Goal: Information Seeking & Learning: Learn about a topic

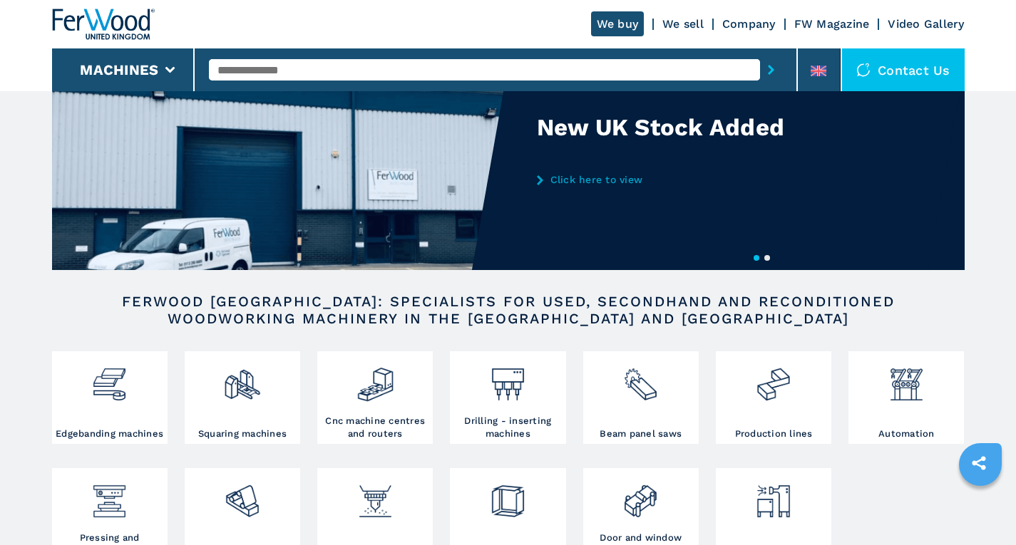
scroll to position [143, 0]
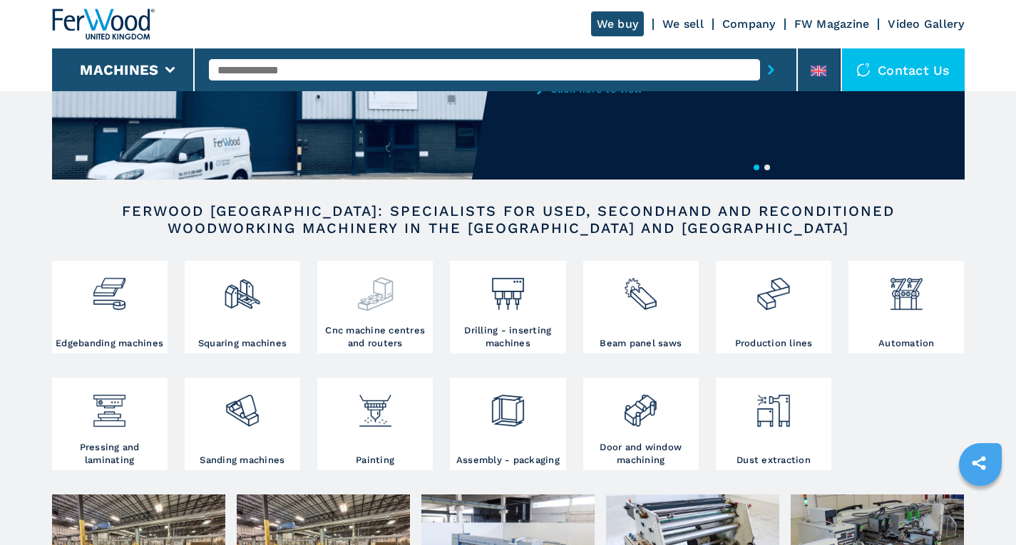
click at [388, 336] on h3 "Cnc machine centres and routers" at bounding box center [375, 337] width 108 height 26
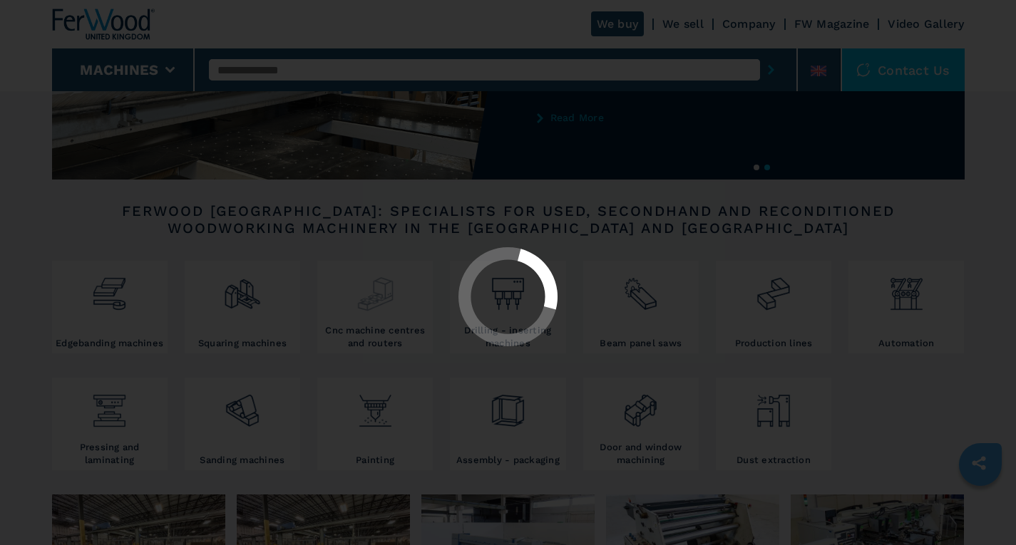
select select "**********"
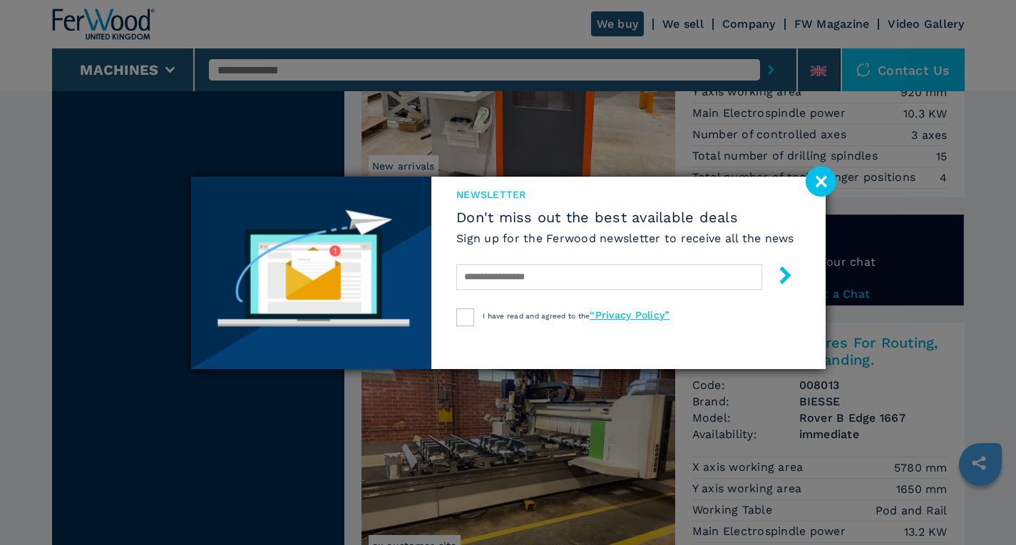
scroll to position [2352, 0]
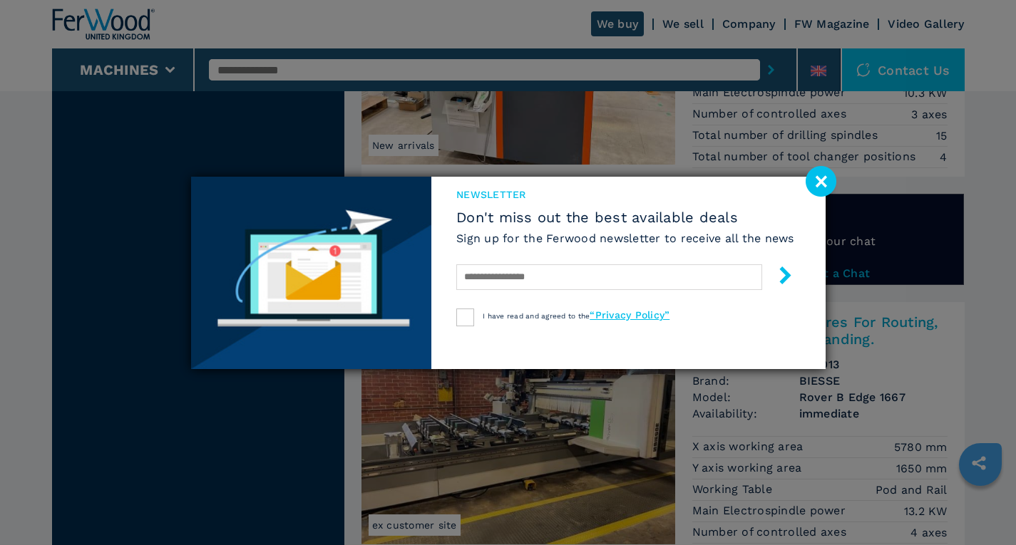
click at [818, 187] on image at bounding box center [820, 181] width 31 height 31
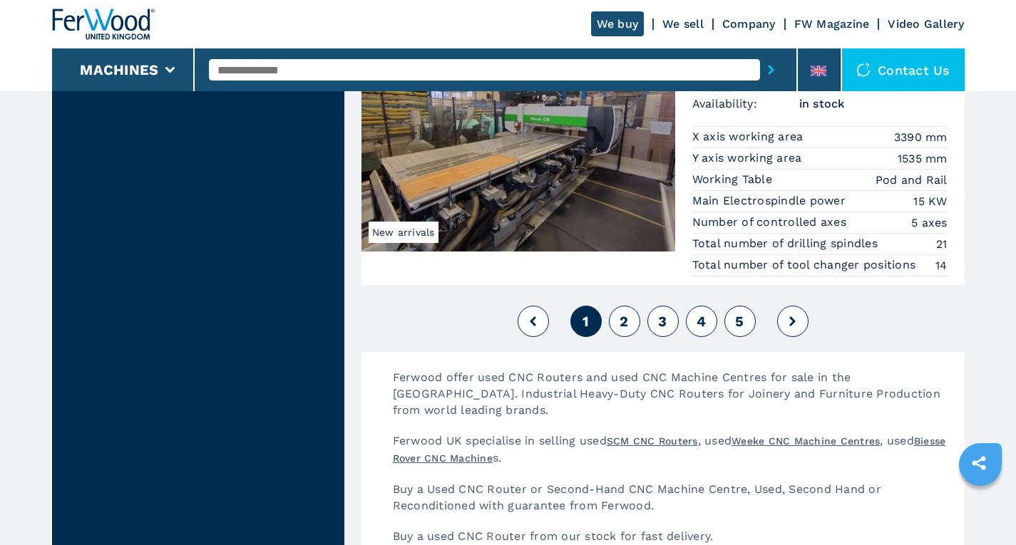
scroll to position [3635, 0]
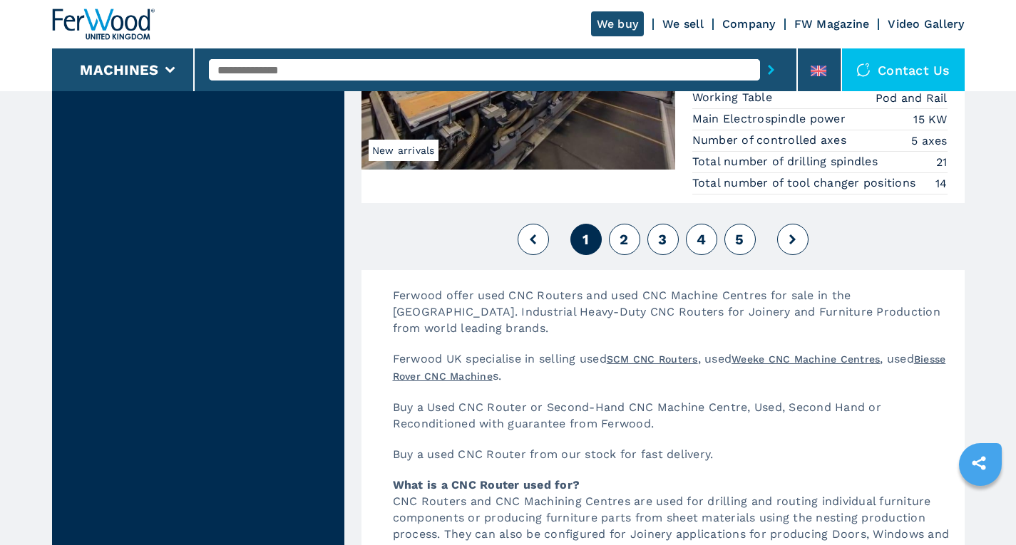
click at [629, 238] on button "2" at bounding box center [624, 239] width 31 height 31
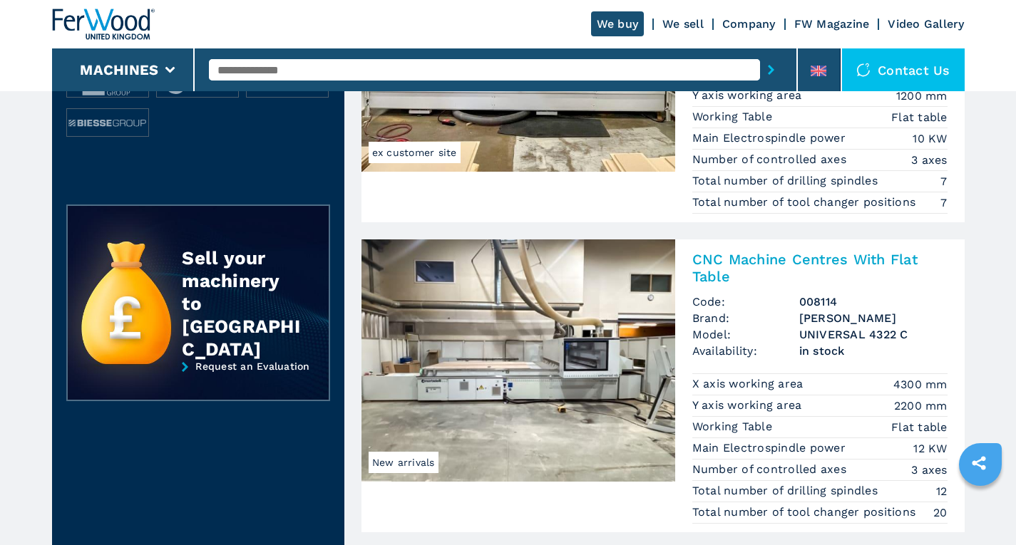
scroll to position [642, 0]
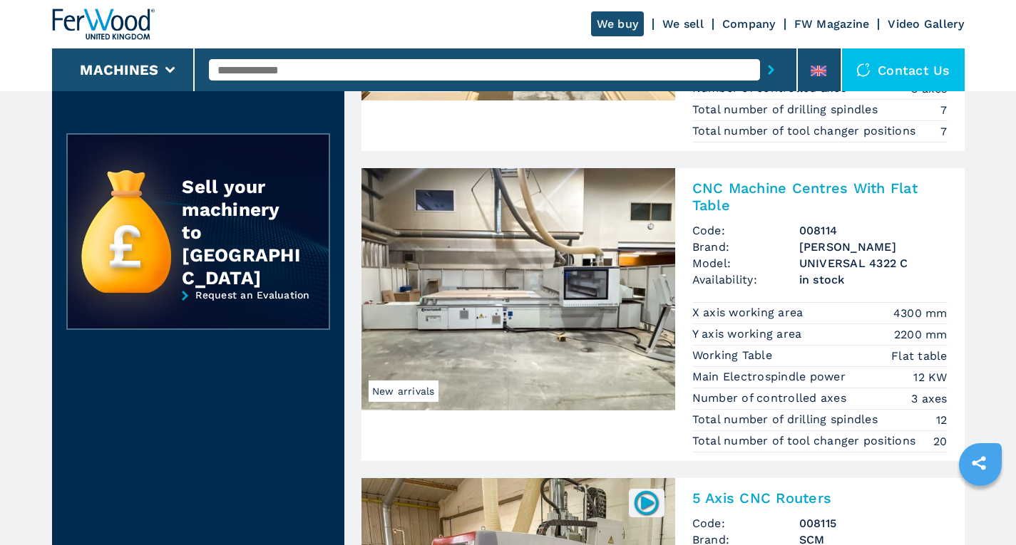
click at [604, 311] on img at bounding box center [518, 289] width 314 height 242
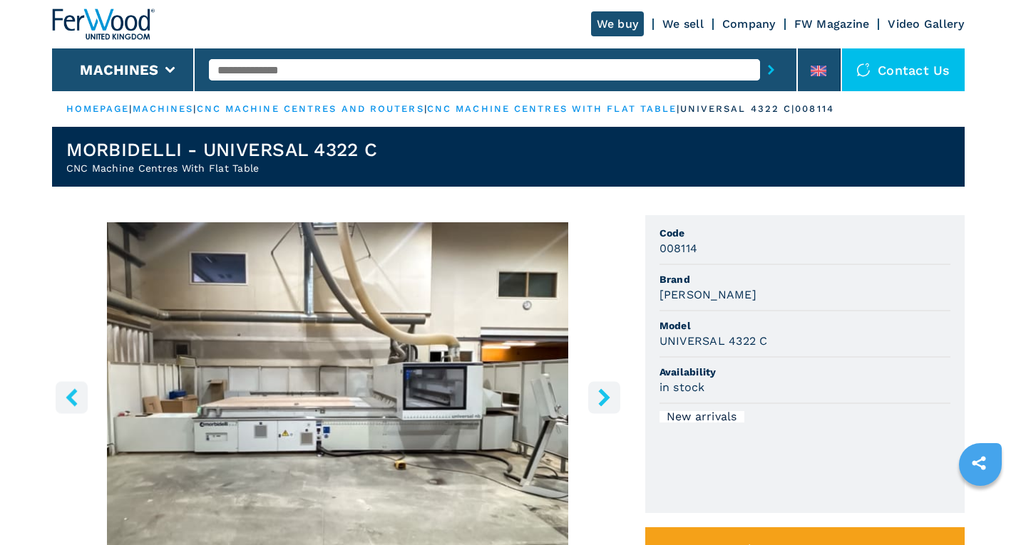
click at [480, 388] on img "Go to Slide 1" at bounding box center [338, 395] width 572 height 346
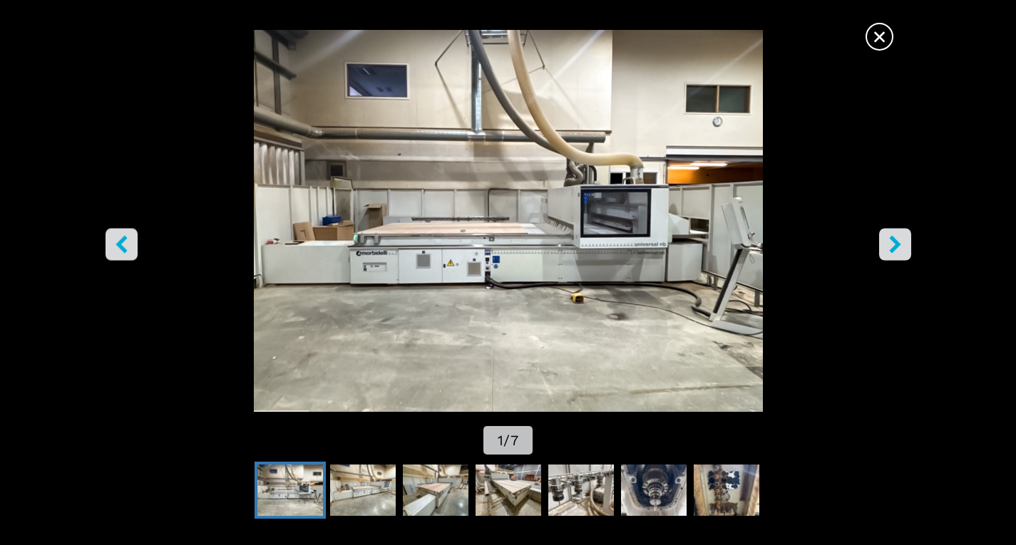
click at [879, 35] on span "×" at bounding box center [879, 33] width 25 height 25
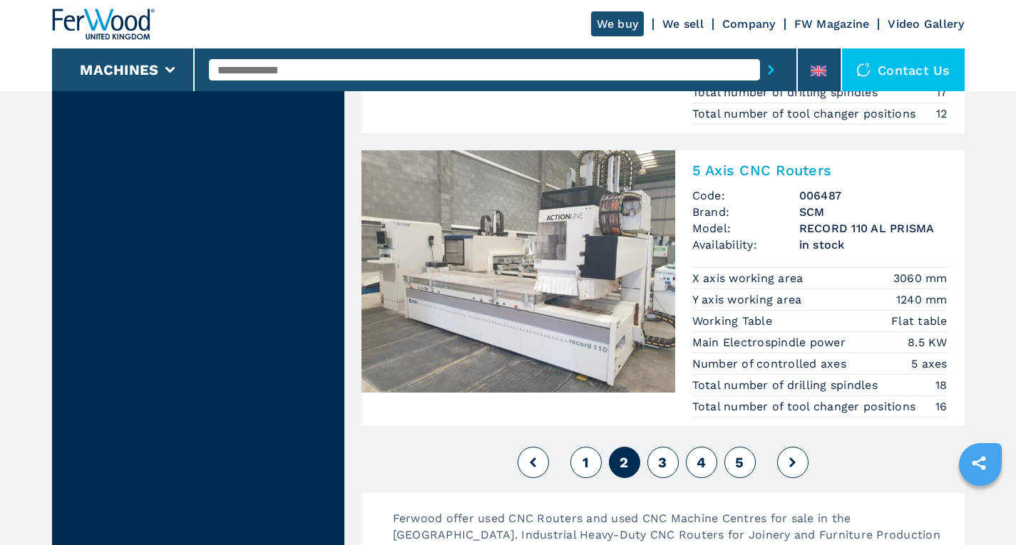
scroll to position [3564, 0]
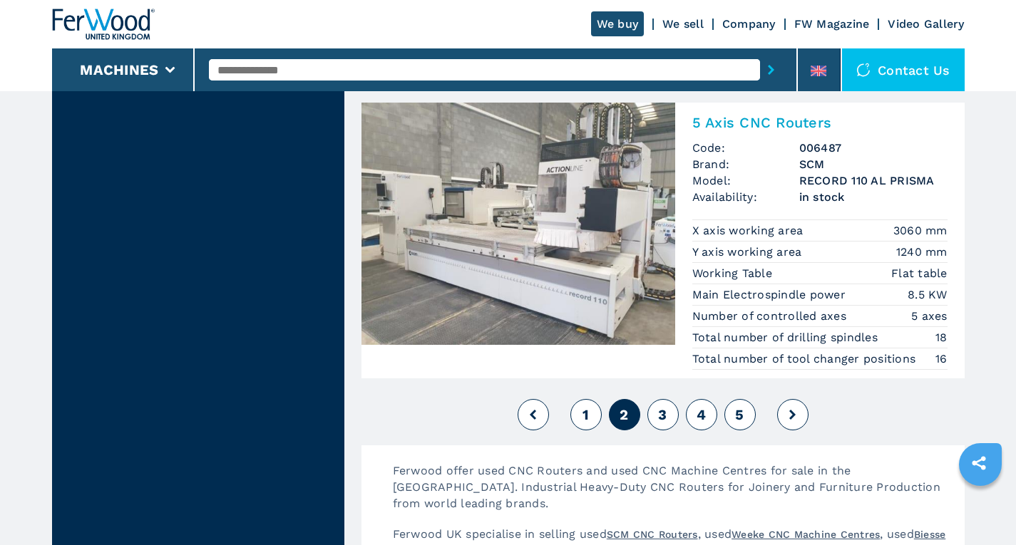
click at [664, 413] on span "3" at bounding box center [662, 414] width 9 height 17
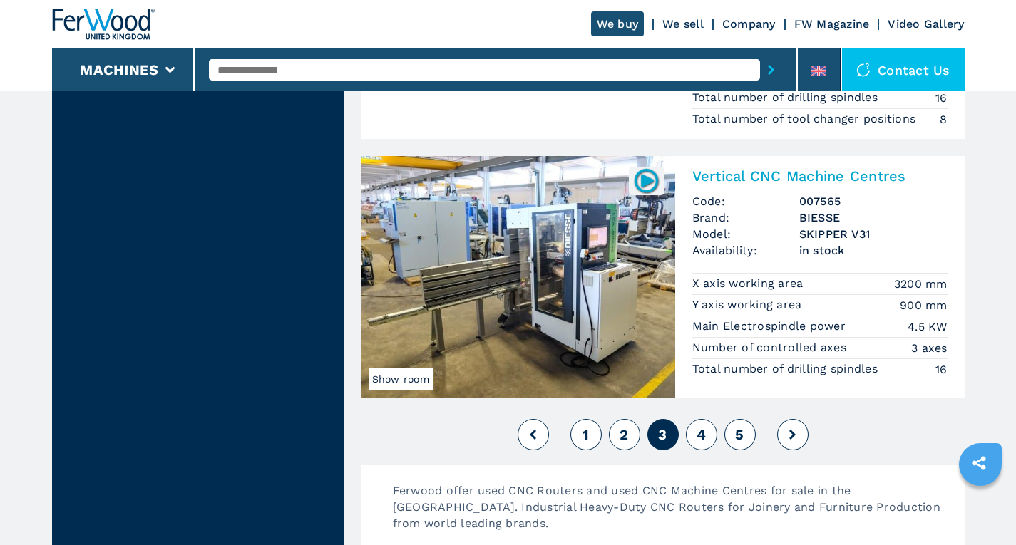
scroll to position [3493, 0]
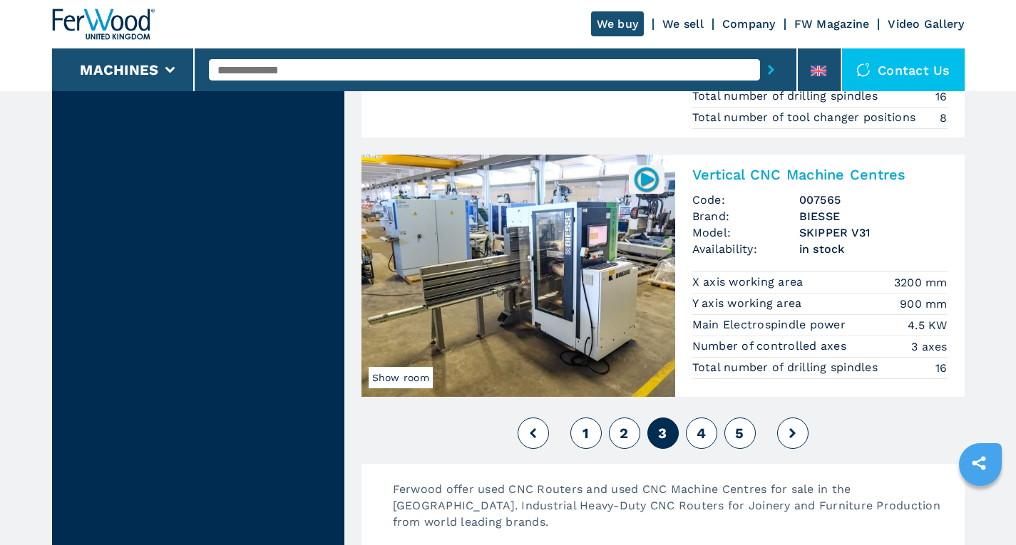
click at [702, 431] on span "4" at bounding box center [700, 433] width 9 height 17
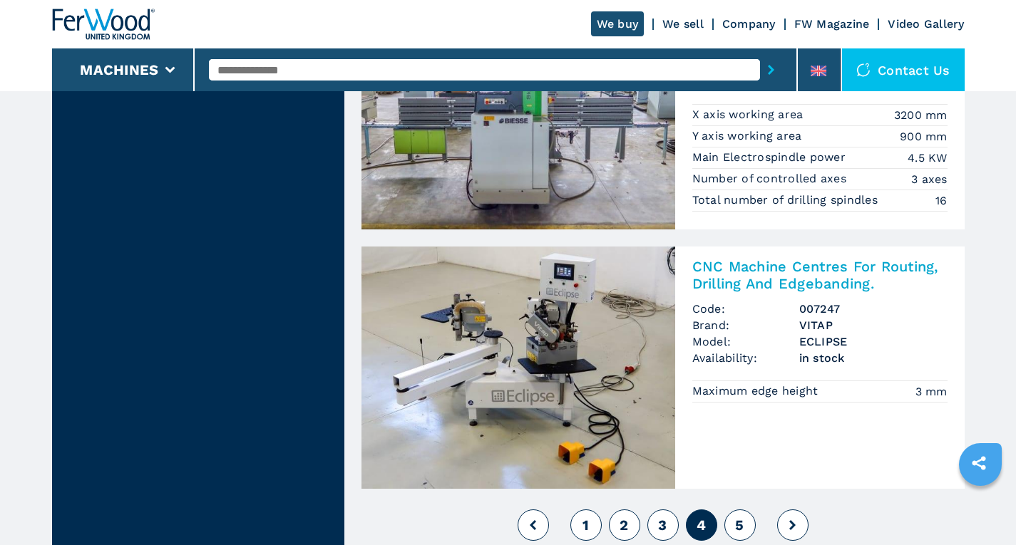
scroll to position [3422, 0]
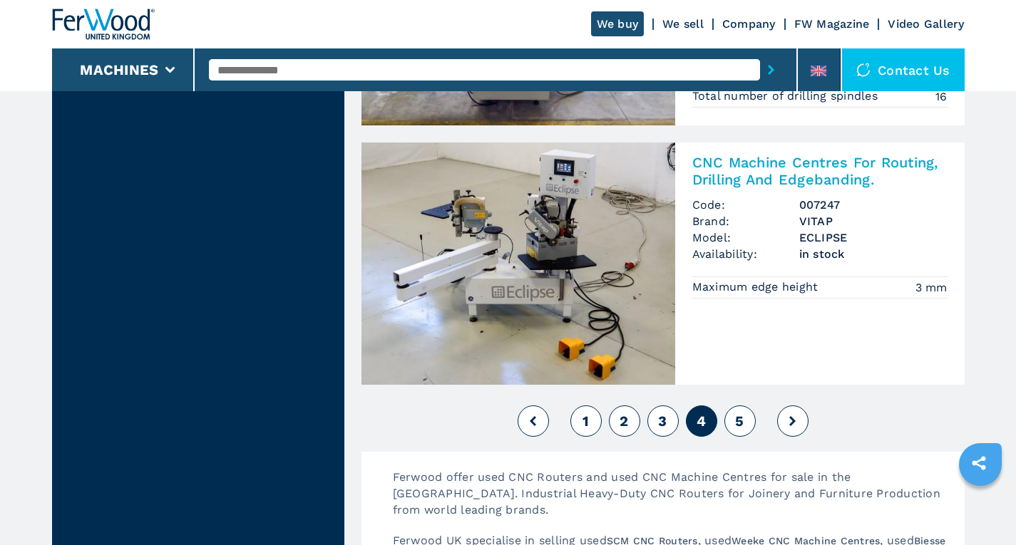
click at [739, 430] on button "5" at bounding box center [739, 421] width 31 height 31
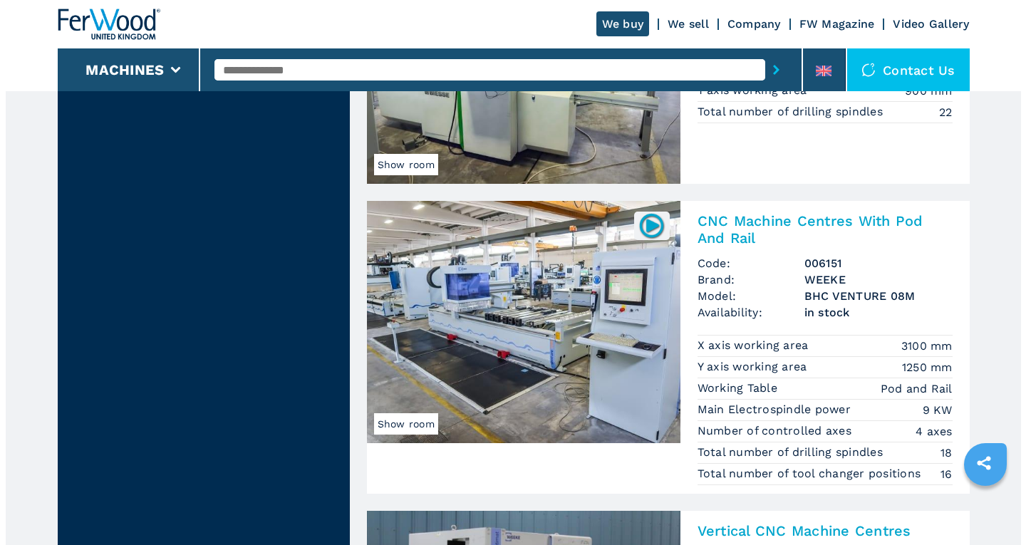
scroll to position [927, 0]
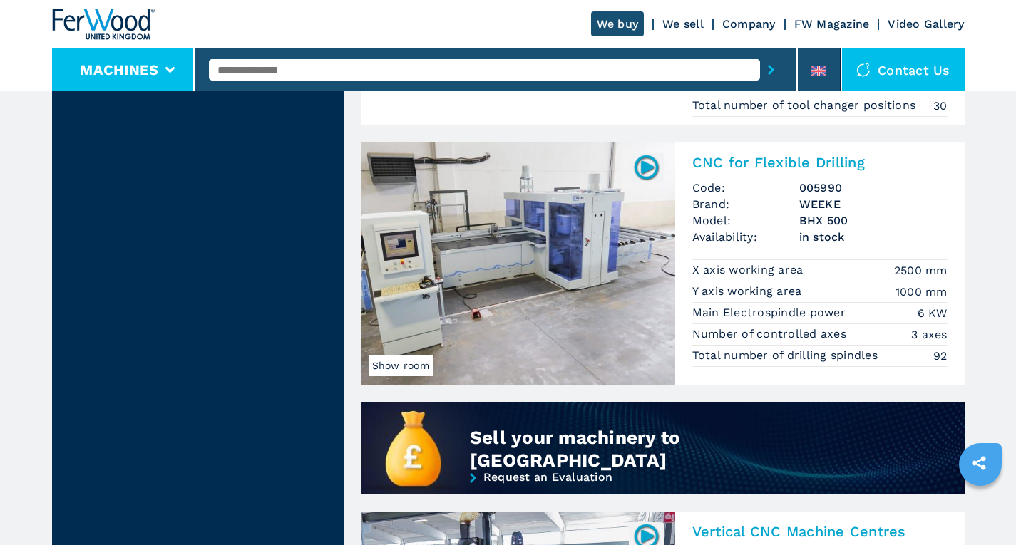
click at [140, 70] on button "Machines" at bounding box center [119, 69] width 78 height 17
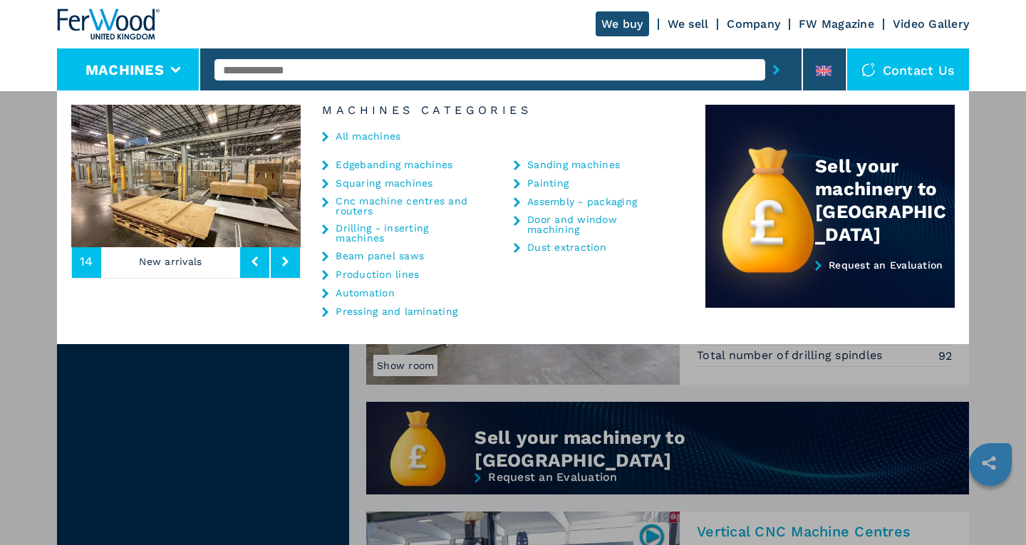
click at [369, 312] on link "Pressing and laminating" at bounding box center [397, 312] width 122 height 10
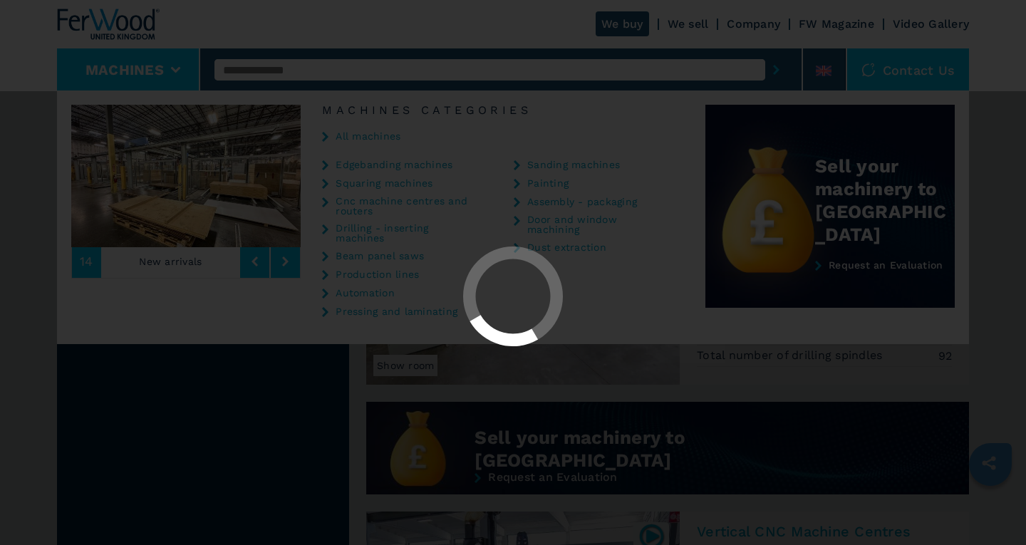
select select "**********"
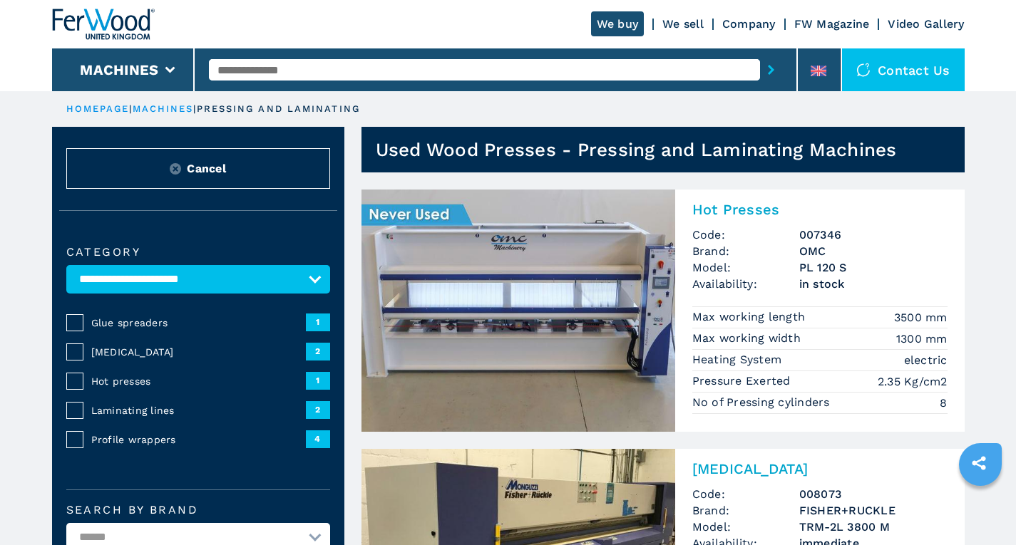
click at [173, 105] on link "machines" at bounding box center [163, 108] width 61 height 11
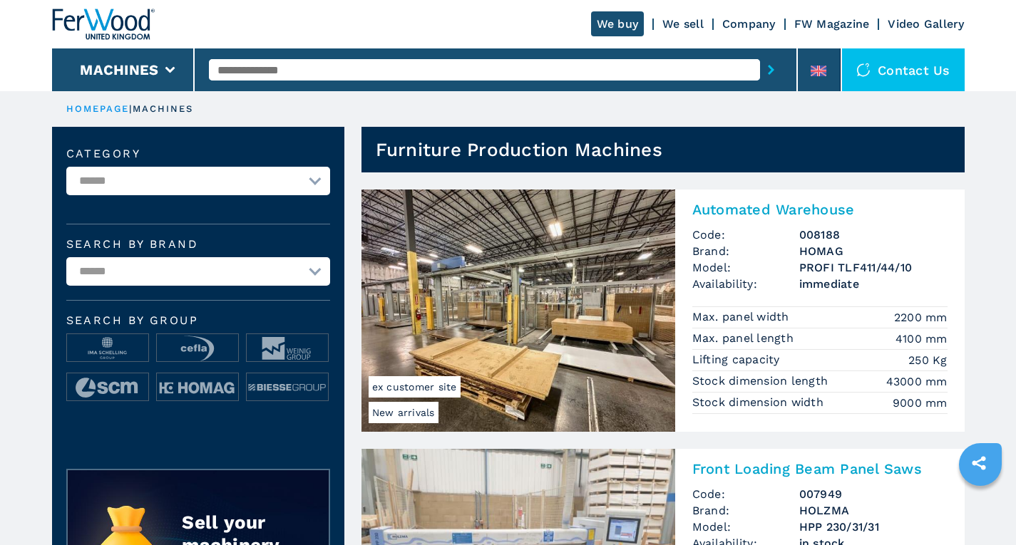
click at [203, 178] on select "**********" at bounding box center [198, 181] width 264 height 29
select select "**********"
click at [66, 167] on select "**********" at bounding box center [198, 181] width 264 height 29
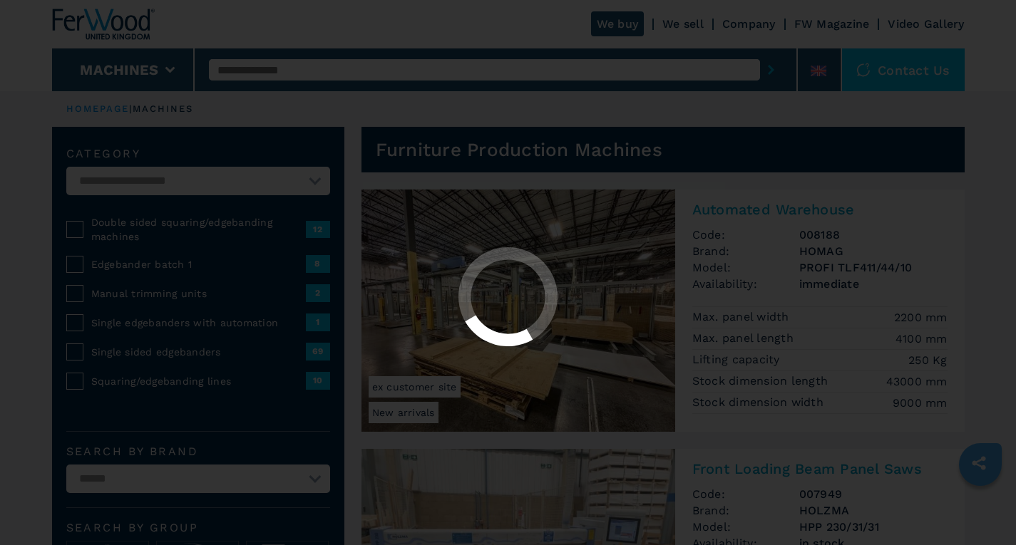
select select "**********"
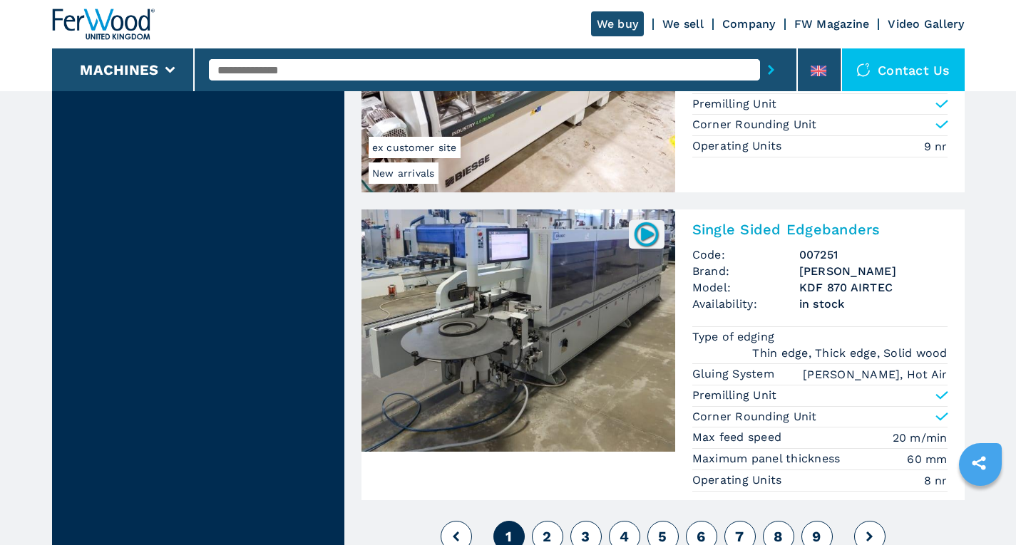
scroll to position [3422, 0]
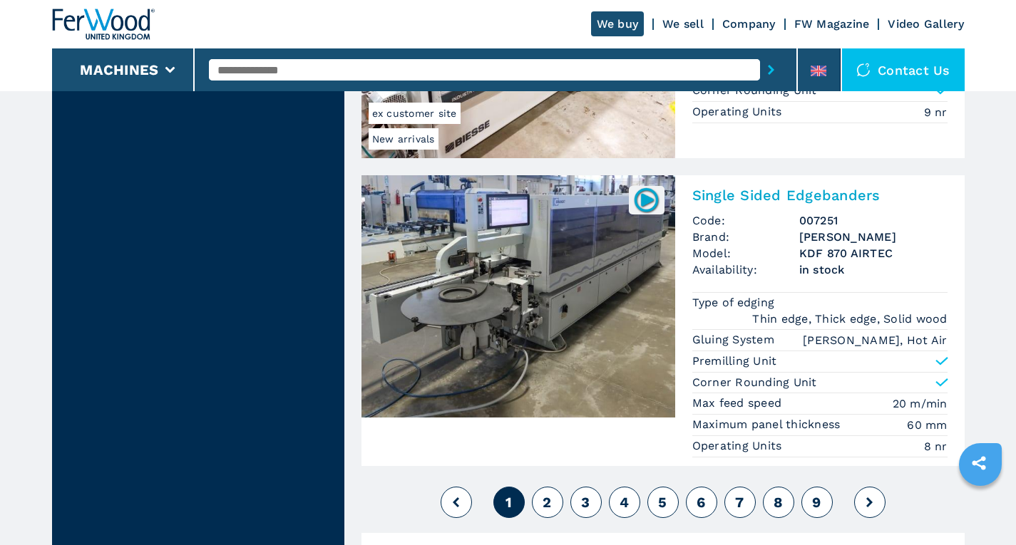
click at [544, 501] on span "2" at bounding box center [546, 502] width 9 height 17
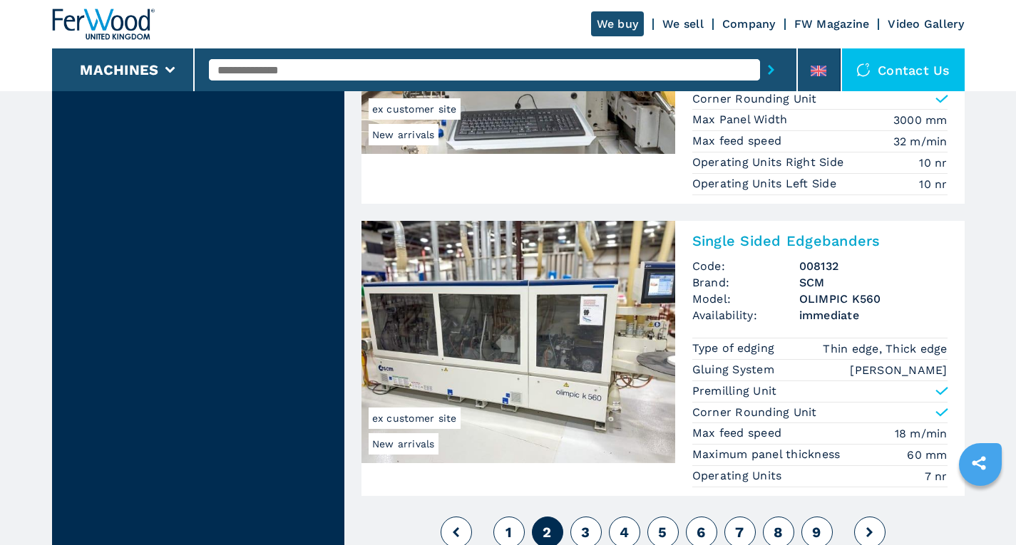
scroll to position [3350, 0]
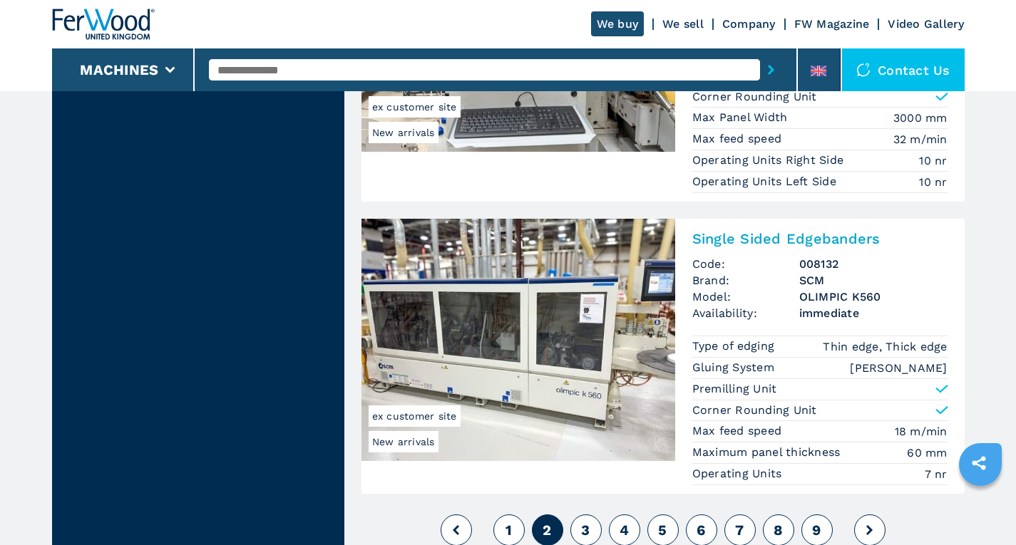
click at [585, 532] on span "3" at bounding box center [585, 530] width 9 height 17
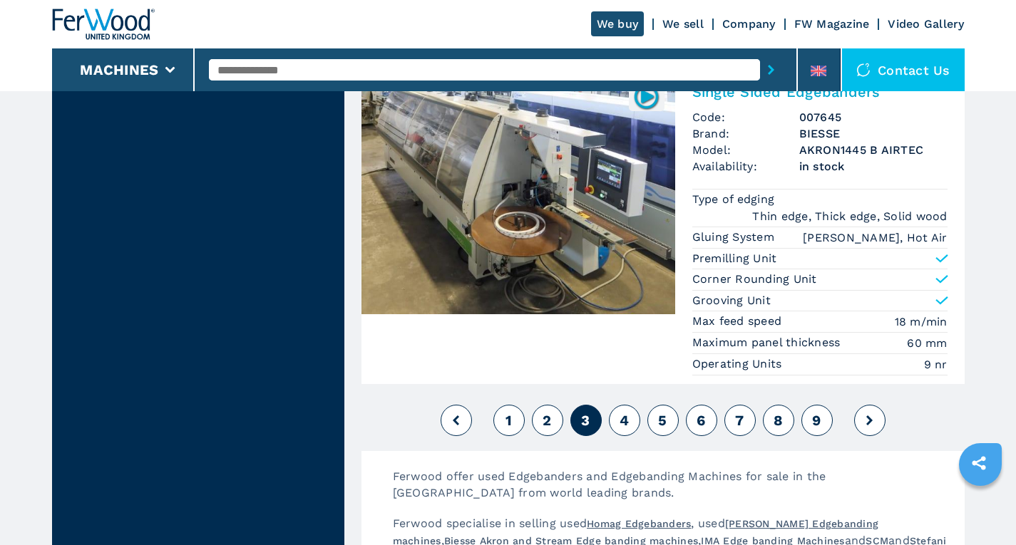
scroll to position [3564, 0]
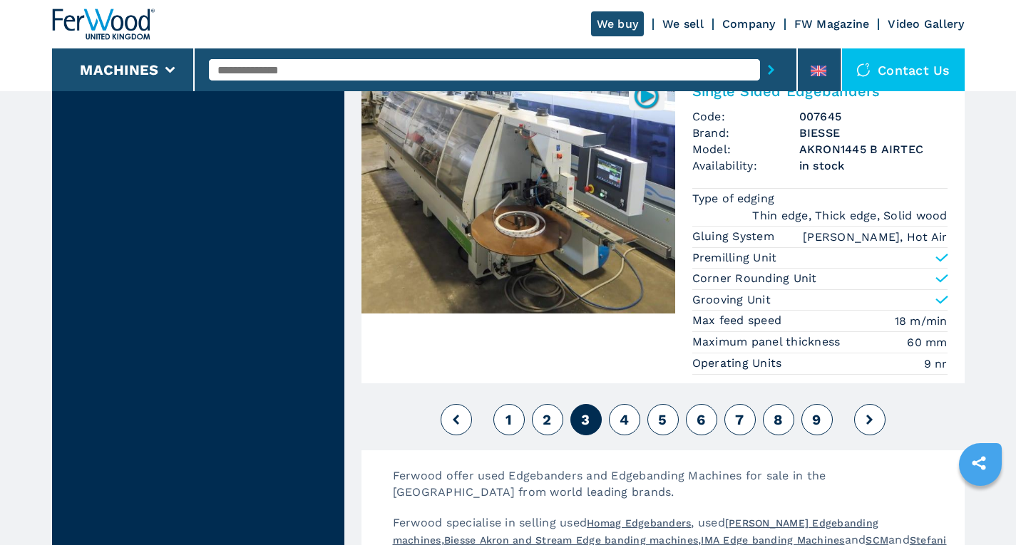
click at [624, 411] on span "4" at bounding box center [623, 419] width 9 height 17
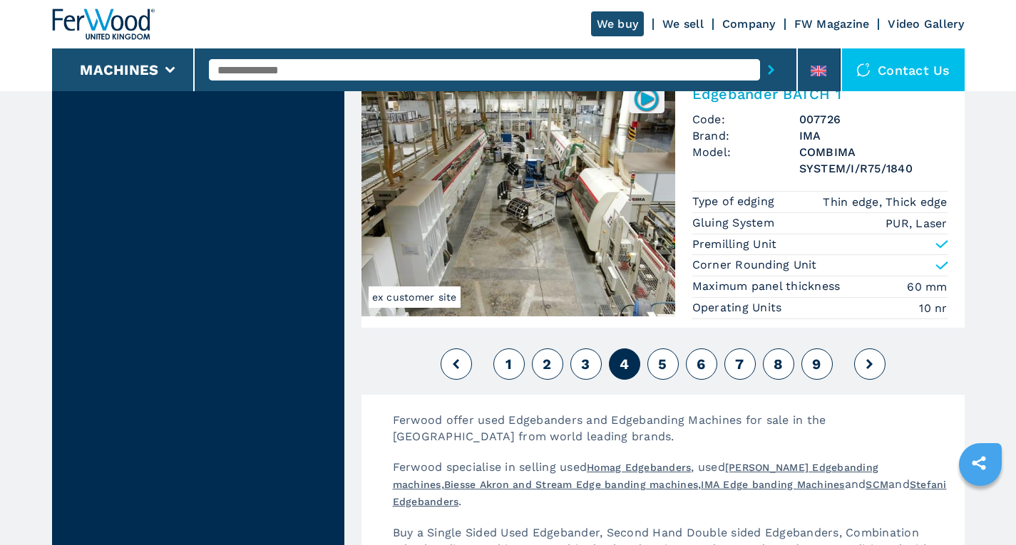
scroll to position [3707, 0]
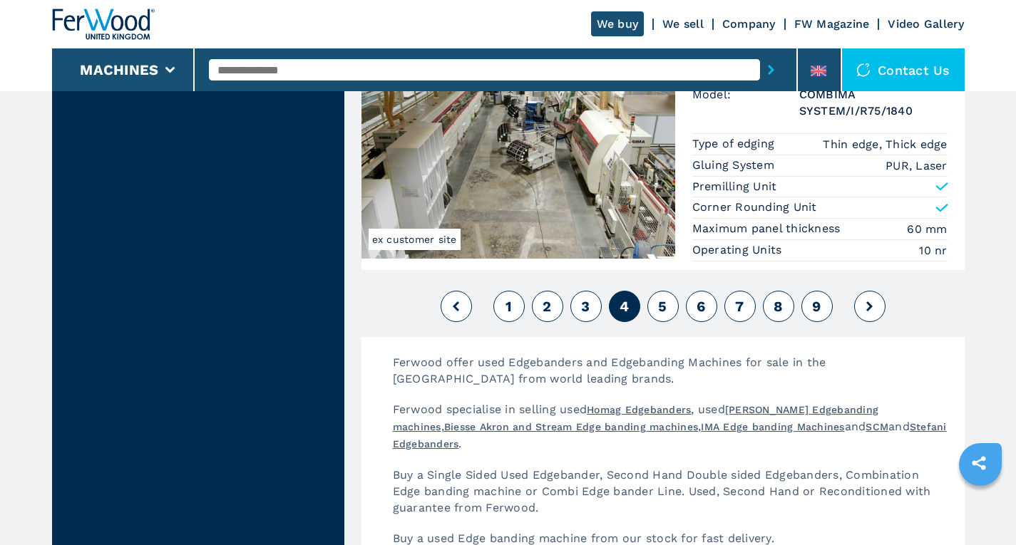
click at [661, 299] on span "5" at bounding box center [662, 306] width 9 height 17
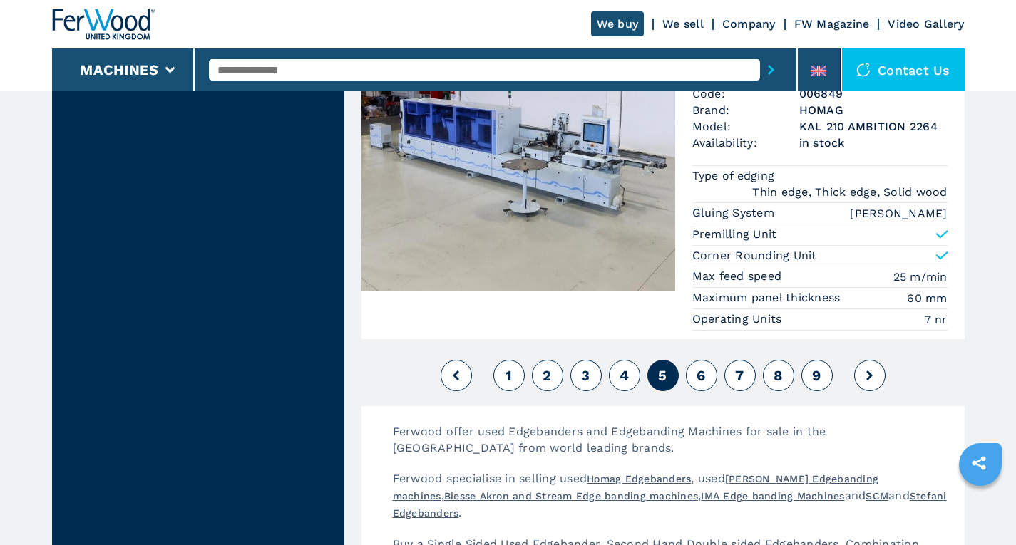
scroll to position [3707, 0]
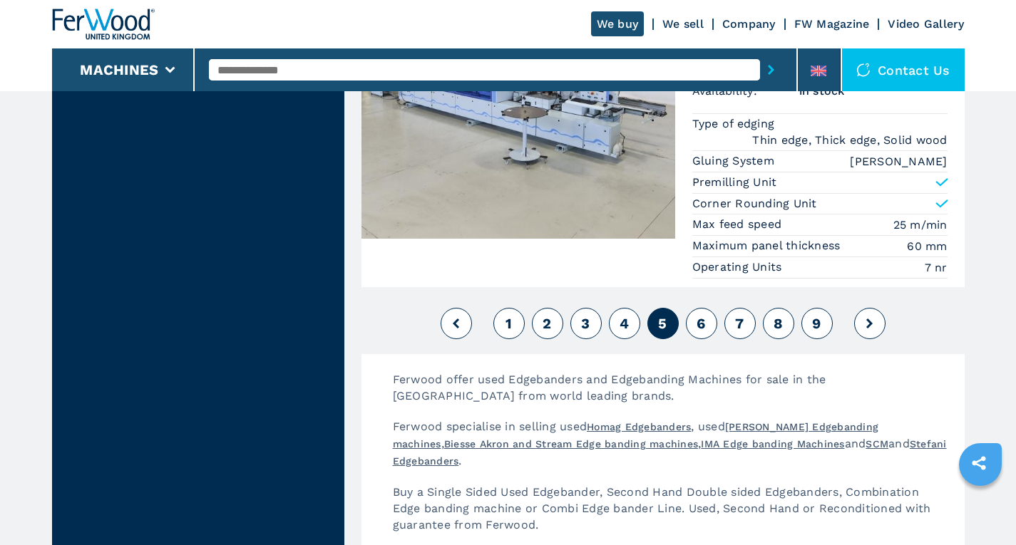
click at [704, 315] on span "6" at bounding box center [700, 323] width 9 height 17
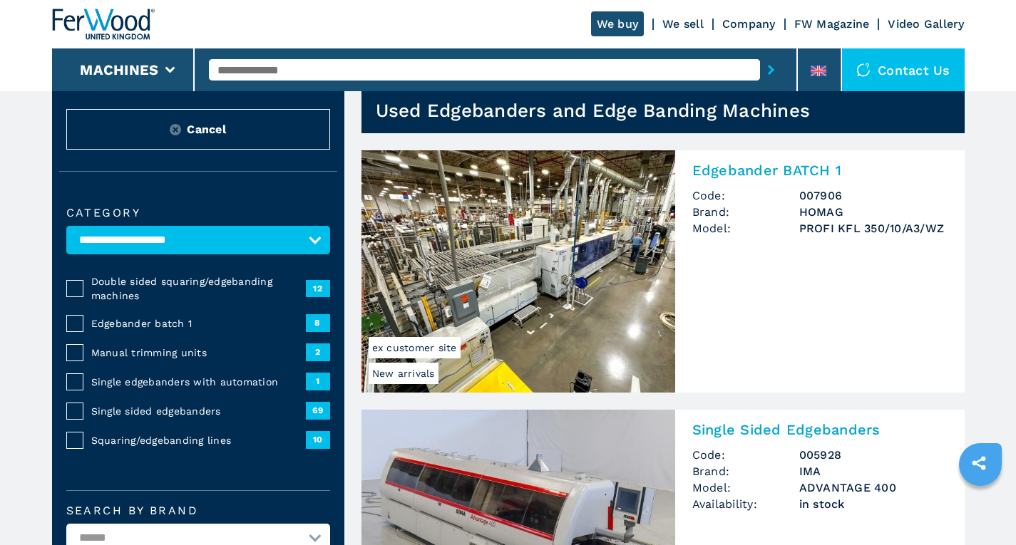
scroll to position [71, 0]
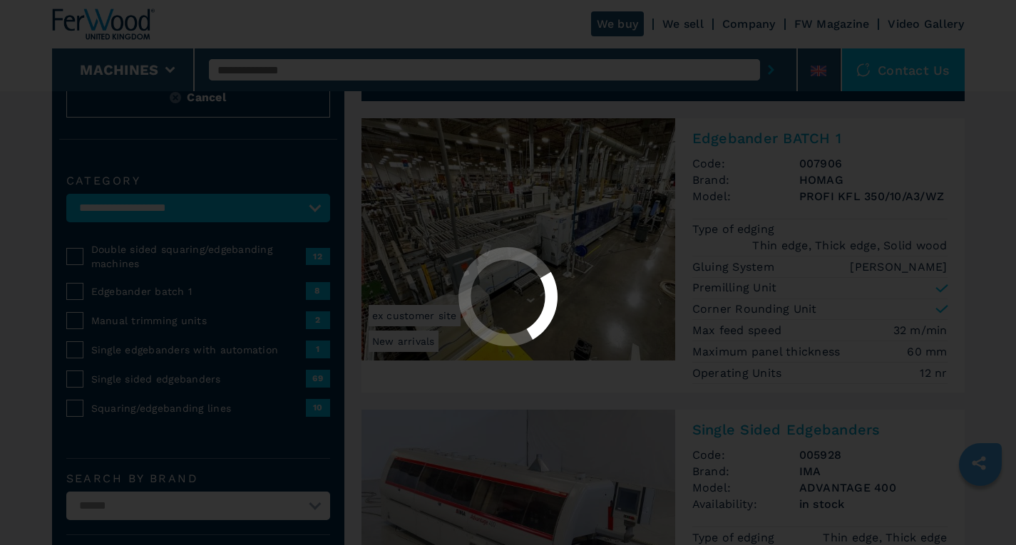
select select "**********"
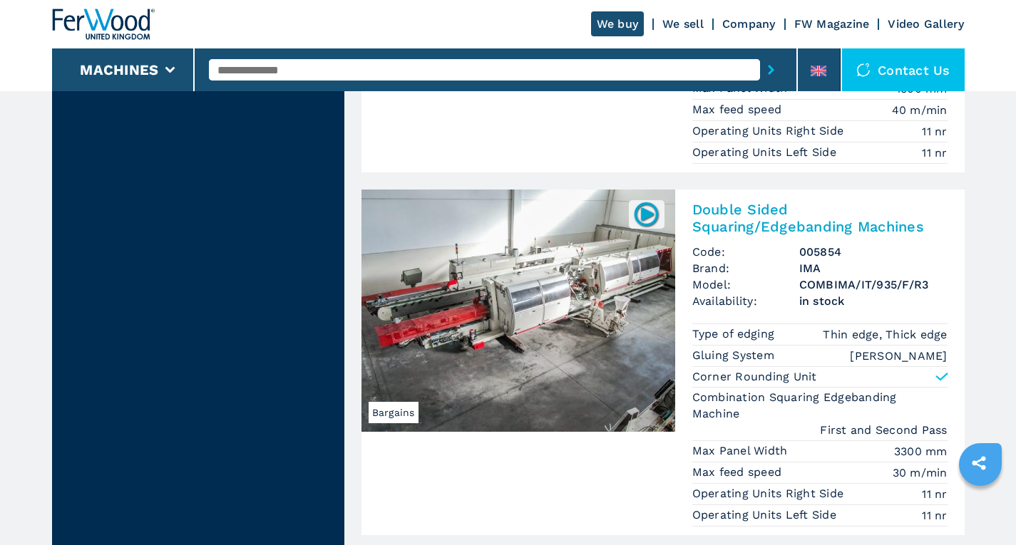
scroll to position [1782, 0]
